Goal: Task Accomplishment & Management: Use online tool/utility

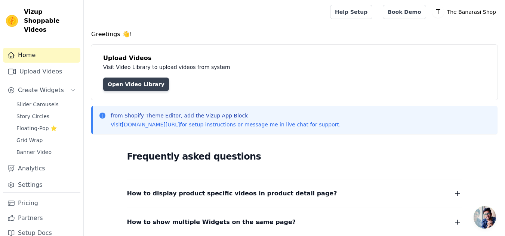
click at [128, 87] on link "Open Video Library" at bounding box center [136, 84] width 66 height 13
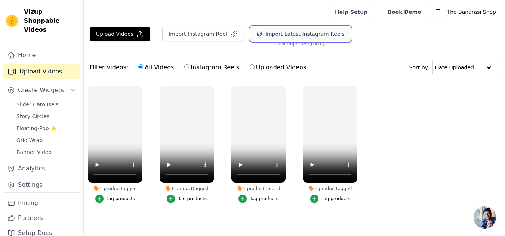
click at [288, 34] on button "Import Latest Instagram Reels" at bounding box center [300, 34] width 101 height 14
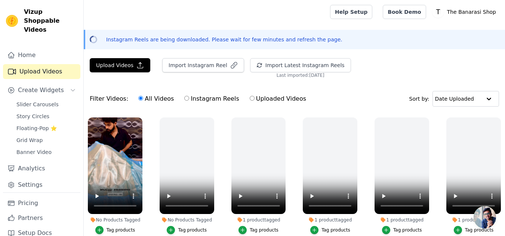
scroll to position [51, 0]
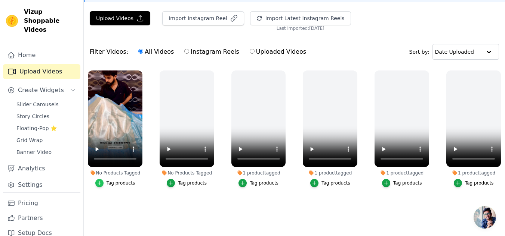
click at [100, 182] on icon "button" at bounding box center [99, 183] width 5 height 5
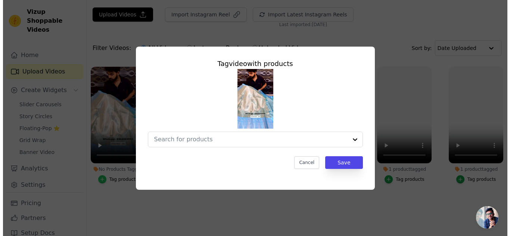
scroll to position [0, 0]
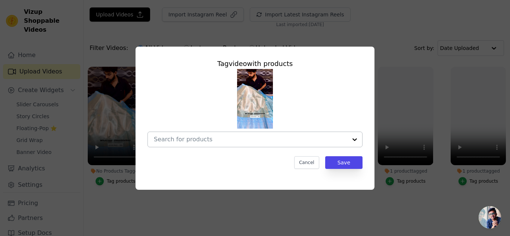
click at [350, 142] on div at bounding box center [354, 139] width 15 height 15
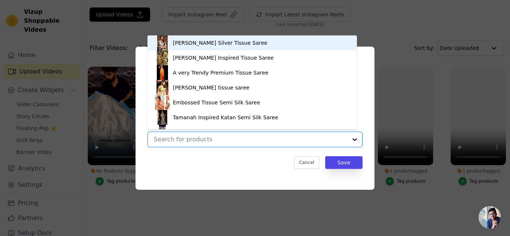
click at [350, 142] on div at bounding box center [354, 139] width 15 height 15
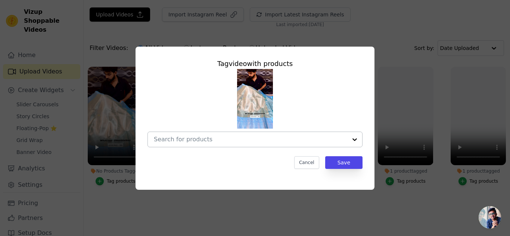
click at [350, 142] on div at bounding box center [354, 139] width 15 height 15
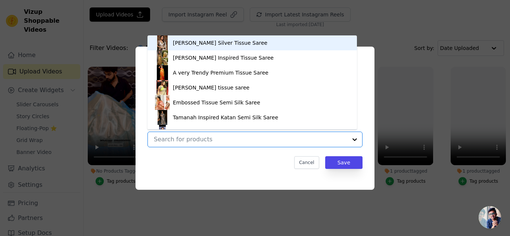
click at [275, 175] on div "Tag video with products Nayantara Silver Tissue Saree Nita Ambani Inspired Tiss…" at bounding box center [255, 118] width 239 height 143
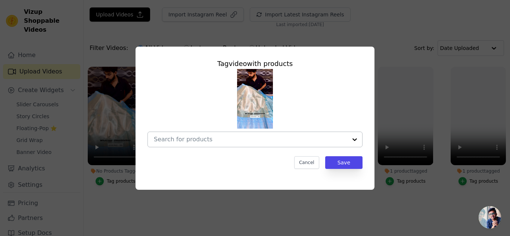
click at [352, 139] on div at bounding box center [354, 139] width 15 height 15
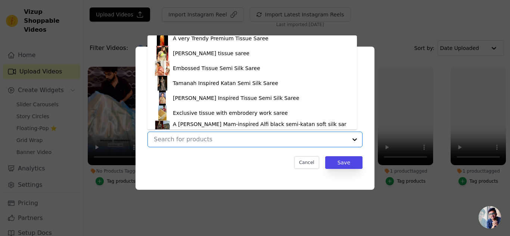
scroll to position [10, 0]
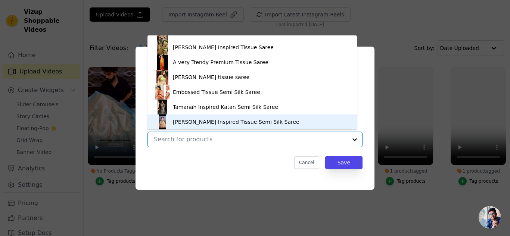
click at [251, 171] on div "Tag video with products Nayantara Silver Tissue Saree Nita Ambani Inspired Tiss…" at bounding box center [255, 114] width 227 height 123
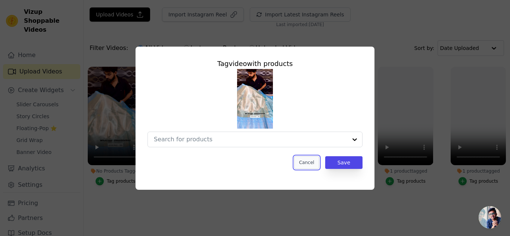
click at [306, 164] on button "Cancel" at bounding box center [306, 163] width 25 height 13
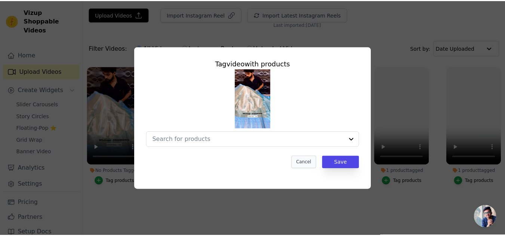
scroll to position [51, 0]
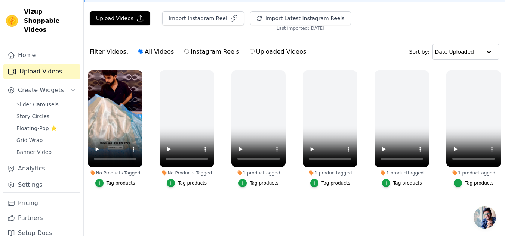
click at [184, 49] on input "Instagram Reels" at bounding box center [186, 51] width 5 height 5
radio input "true"
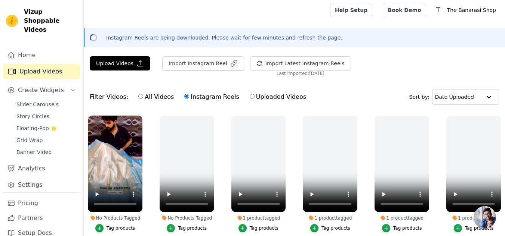
scroll to position [0, 0]
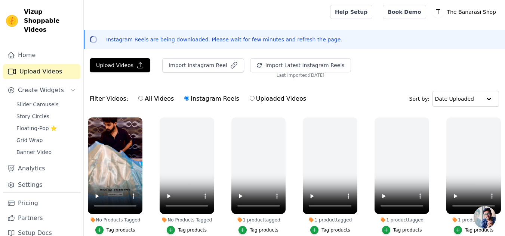
drag, startPoint x: 210, startPoint y: 35, endPoint x: 203, endPoint y: 32, distance: 7.9
click at [210, 35] on div "Instagram Reels are being downloaded. Please wait for few minutes and refresh t…" at bounding box center [294, 39] width 421 height 19
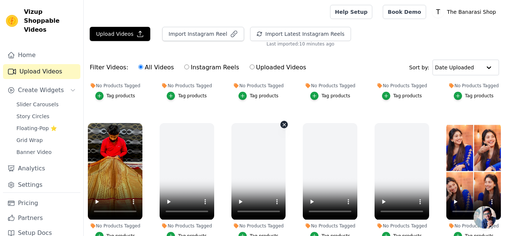
scroll to position [112, 0]
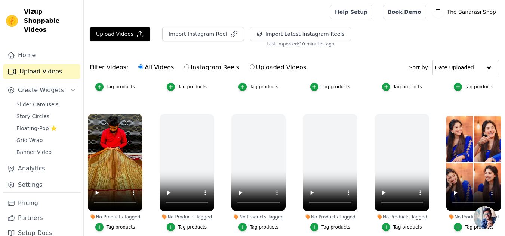
click at [239, 220] on li "No Products Tagged Tag products" at bounding box center [258, 172] width 55 height 117
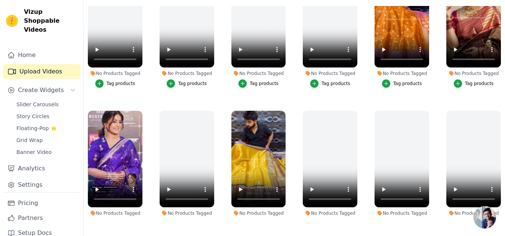
scroll to position [336, 0]
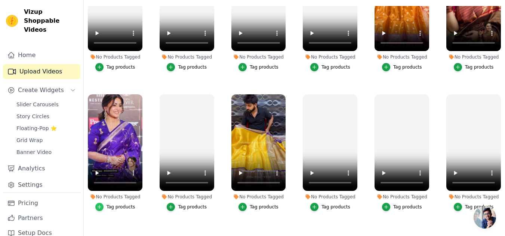
click at [100, 206] on icon "button" at bounding box center [98, 207] width 3 height 3
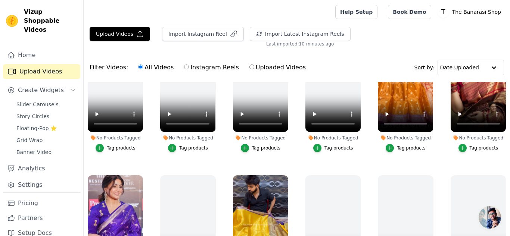
scroll to position [339, 0]
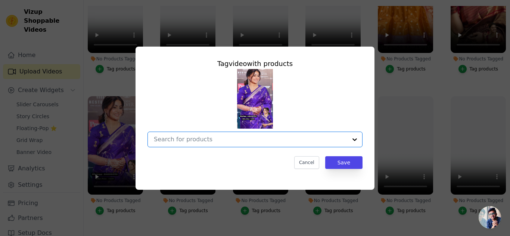
click at [270, 139] on input "No Products Tagged Tag video with products Option undefined, selected. Select i…" at bounding box center [250, 139] width 193 height 7
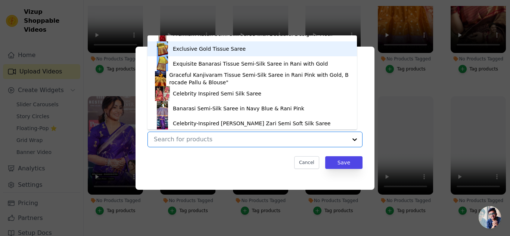
scroll to position [264, 0]
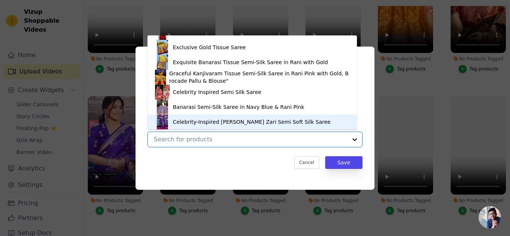
click at [208, 122] on div "Celebrity-Inspired [PERSON_NAME] Zari Semi Soft Silk Saree" at bounding box center [252, 121] width 158 height 7
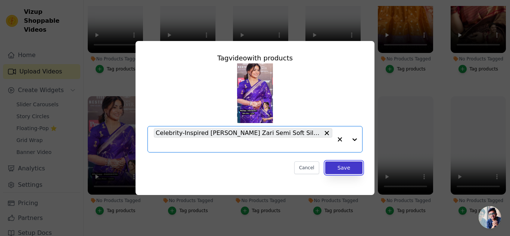
click at [351, 168] on button "Save" at bounding box center [343, 168] width 37 height 13
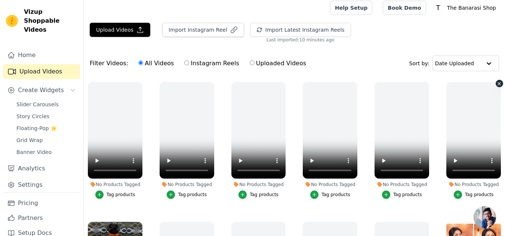
scroll to position [0, 0]
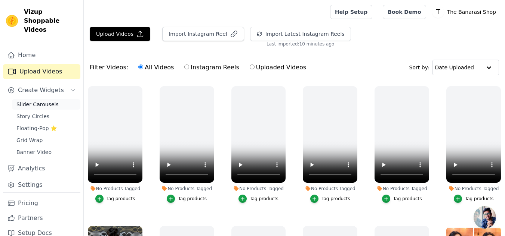
click at [50, 101] on span "Slider Carousels" at bounding box center [37, 104] width 42 height 7
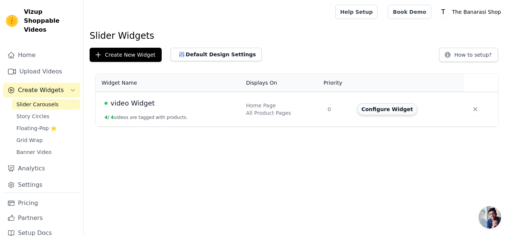
click at [378, 108] on button "Configure Widget" at bounding box center [387, 109] width 61 height 12
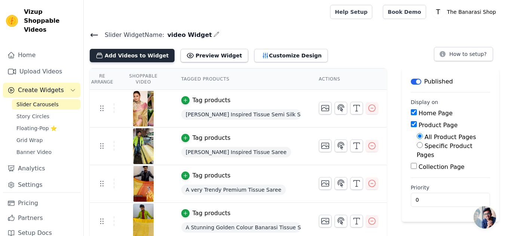
click at [127, 56] on button "Add Videos to Widget" at bounding box center [132, 55] width 85 height 13
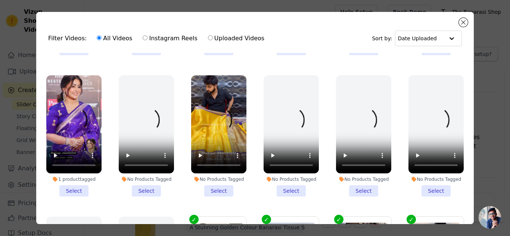
scroll to position [411, 0]
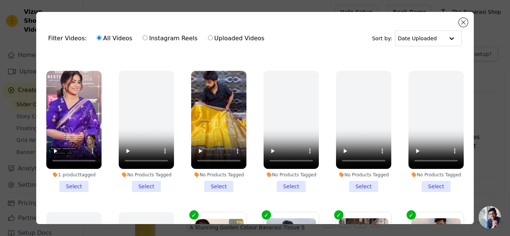
click at [77, 176] on li "1 product tagged Select" at bounding box center [73, 131] width 55 height 121
click at [0, 0] on input "1 product tagged Select" at bounding box center [0, 0] width 0 height 0
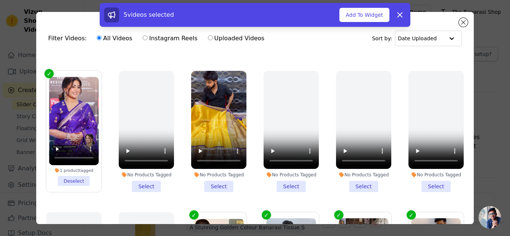
click at [220, 173] on li "No Products Tagged Select" at bounding box center [218, 131] width 55 height 121
click at [0, 0] on input "No Products Tagged Select" at bounding box center [0, 0] width 0 height 0
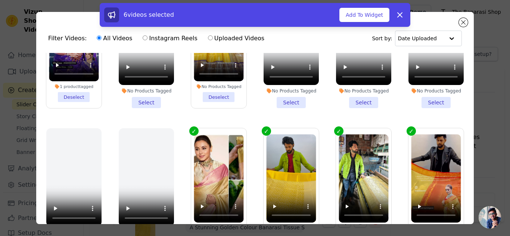
scroll to position [497, 0]
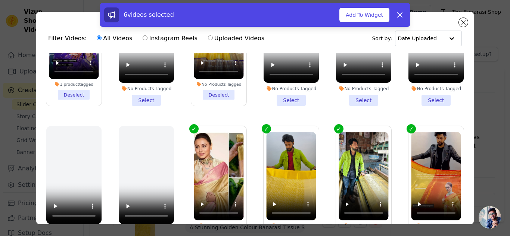
click at [191, 126] on label "1 product tagged Deselect" at bounding box center [219, 187] width 56 height 122
click at [0, 0] on input "1 product tagged Deselect" at bounding box center [0, 0] width 0 height 0
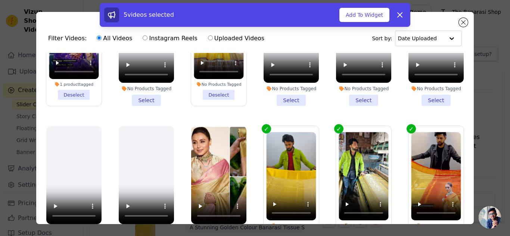
click at [263, 126] on label "1 product tagged Deselect" at bounding box center [291, 187] width 56 height 122
click at [0, 0] on input "1 product tagged Deselect" at bounding box center [0, 0] width 0 height 0
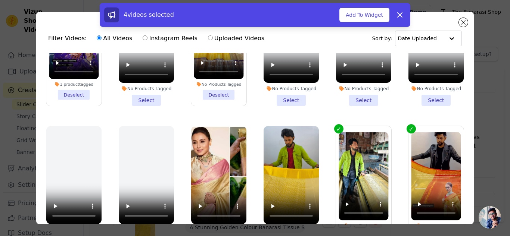
click at [336, 126] on label "1 product tagged Deselect" at bounding box center [364, 187] width 56 height 122
click at [0, 0] on input "1 product tagged Deselect" at bounding box center [0, 0] width 0 height 0
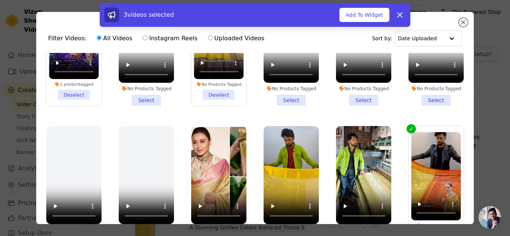
click at [408, 126] on label "1 product tagged Deselect" at bounding box center [436, 187] width 56 height 122
click at [0, 0] on input "1 product tagged Deselect" at bounding box center [0, 0] width 0 height 0
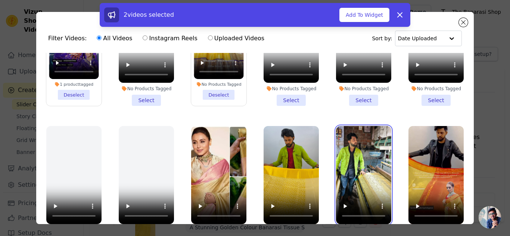
click at [378, 126] on video at bounding box center [363, 175] width 55 height 98
click at [376, 126] on video at bounding box center [363, 175] width 55 height 98
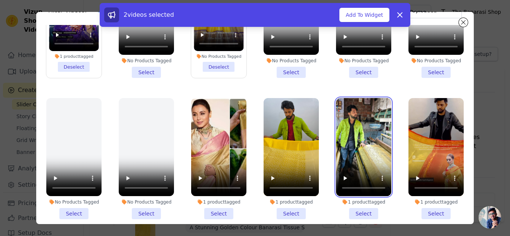
scroll to position [65, 0]
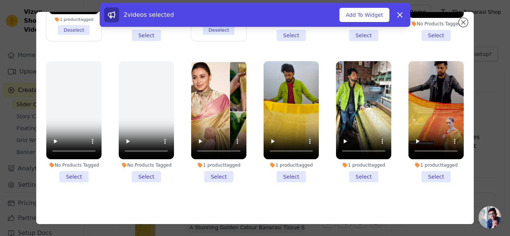
click at [353, 161] on li "1 product tagged Select" at bounding box center [363, 121] width 55 height 121
click at [0, 0] on input "1 product tagged Select" at bounding box center [0, 0] width 0 height 0
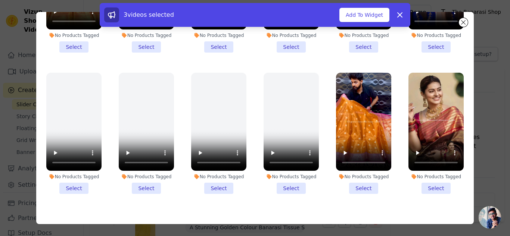
scroll to position [198, 0]
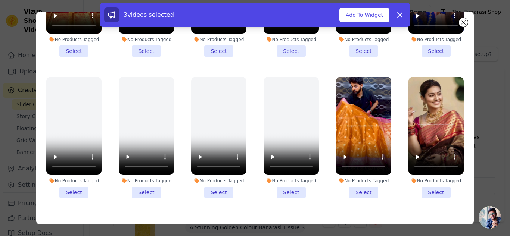
click at [361, 182] on li "No Products Tagged Select" at bounding box center [363, 137] width 55 height 121
click at [0, 0] on input "No Products Tagged Select" at bounding box center [0, 0] width 0 height 0
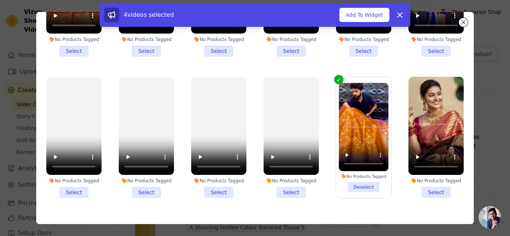
click at [433, 185] on li "No Products Tagged Select" at bounding box center [436, 137] width 55 height 121
click at [0, 0] on input "No Products Tagged Select" at bounding box center [0, 0] width 0 height 0
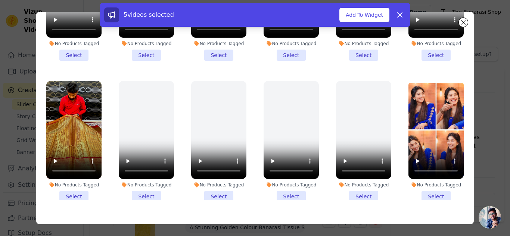
scroll to position [49, 0]
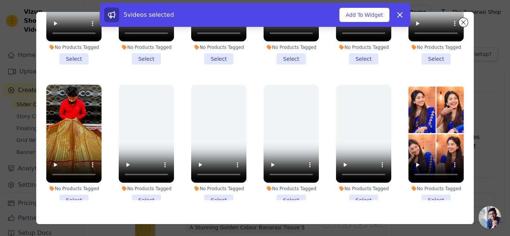
click at [72, 190] on li "No Products Tagged Select" at bounding box center [73, 145] width 55 height 121
click at [0, 0] on input "No Products Tagged Select" at bounding box center [0, 0] width 0 height 0
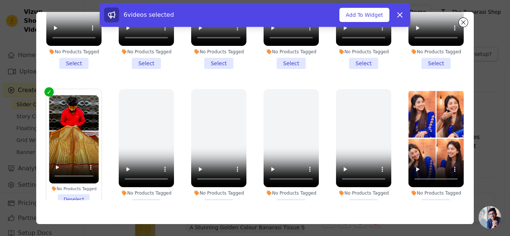
scroll to position [112, 0]
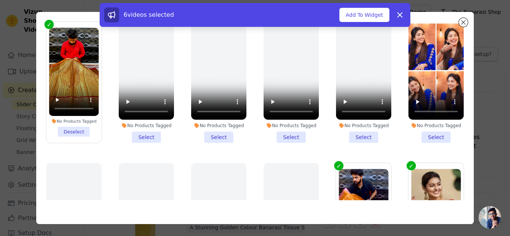
click at [429, 131] on li "No Products Tagged Select" at bounding box center [436, 82] width 55 height 121
click at [0, 0] on input "No Products Tagged Select" at bounding box center [0, 0] width 0 height 0
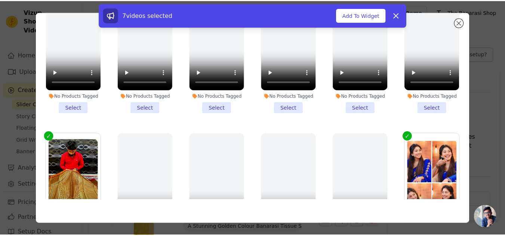
scroll to position [28, 0]
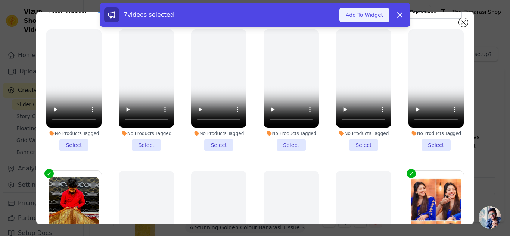
click at [359, 15] on button "Add To Widget" at bounding box center [365, 15] width 50 height 14
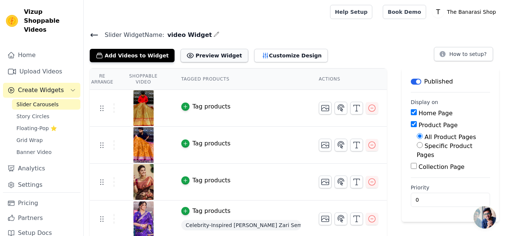
click at [196, 56] on button "Preview Widget" at bounding box center [213, 55] width 67 height 13
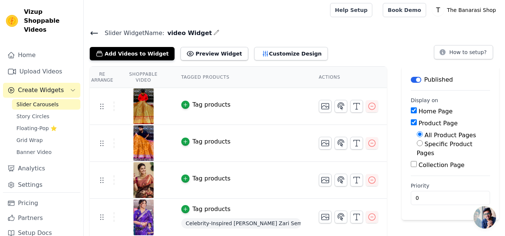
scroll to position [0, 0]
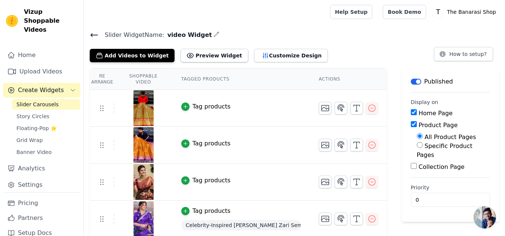
click at [419, 83] on button "Label" at bounding box center [415, 82] width 10 height 6
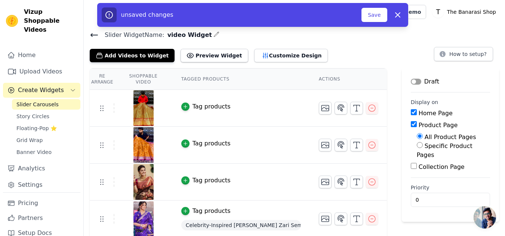
click at [419, 83] on button "Label" at bounding box center [415, 82] width 10 height 6
